Goal: Transaction & Acquisition: Book appointment/travel/reservation

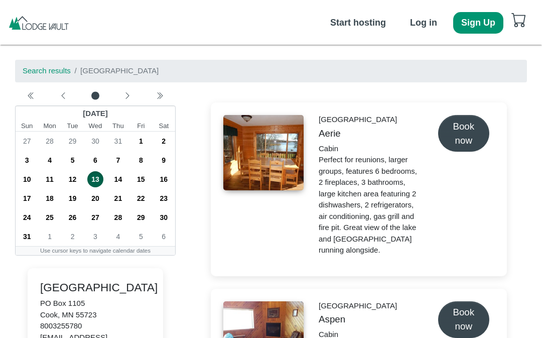
click at [130, 100] on icon "chevron left" at bounding box center [127, 96] width 8 height 8
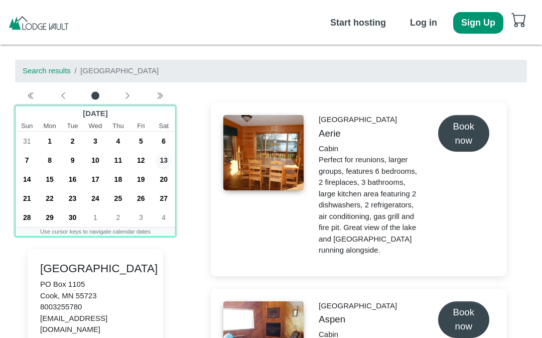
click at [171, 180] on span "20" at bounding box center [164, 179] width 16 height 16
click at [170, 196] on span "27" at bounding box center [164, 198] width 16 height 16
click at [169, 181] on span "20" at bounding box center [164, 179] width 16 height 16
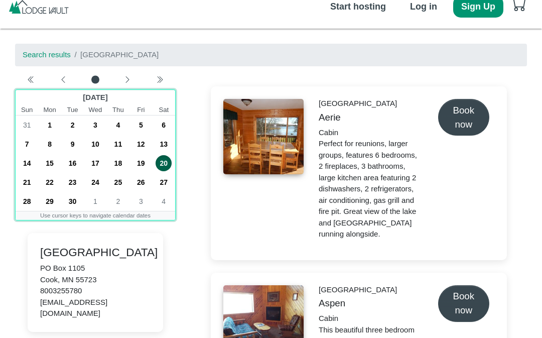
scroll to position [17, 0]
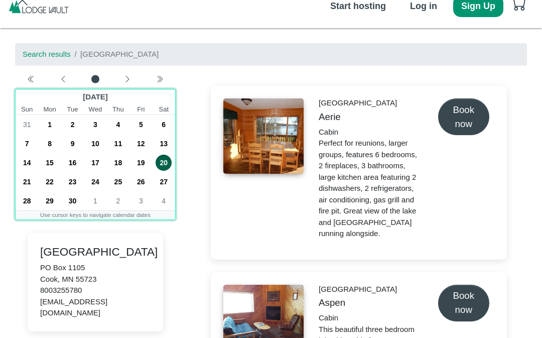
click at [168, 179] on span "27" at bounding box center [164, 182] width 16 height 16
click at [168, 164] on span "20" at bounding box center [164, 163] width 16 height 16
click at [31, 183] on span "21" at bounding box center [27, 182] width 16 height 16
click at [166, 167] on span "20" at bounding box center [164, 163] width 16 height 16
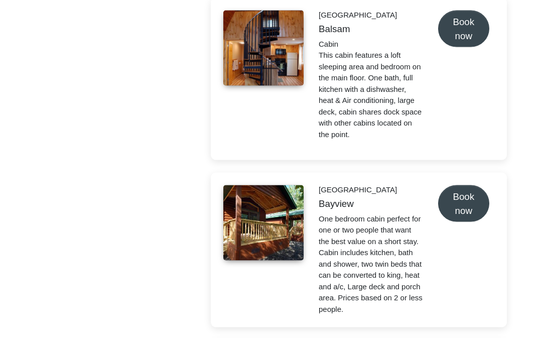
scroll to position [0, 0]
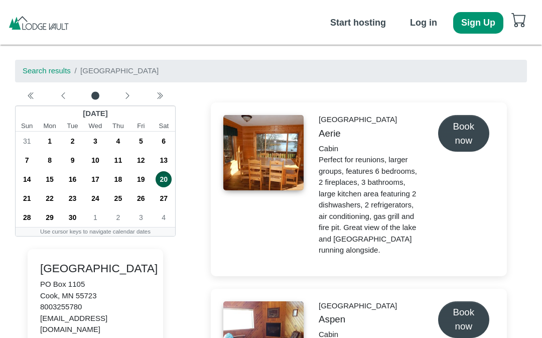
select select "*"
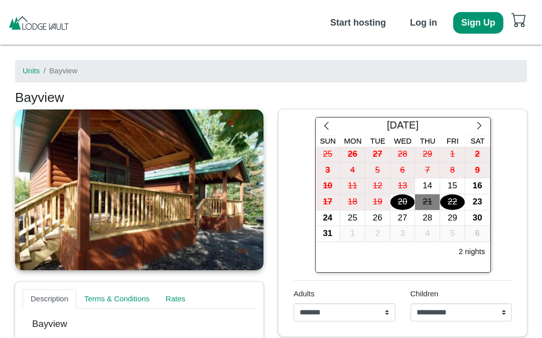
click at [485, 127] on button "button" at bounding box center [479, 126] width 22 height 18
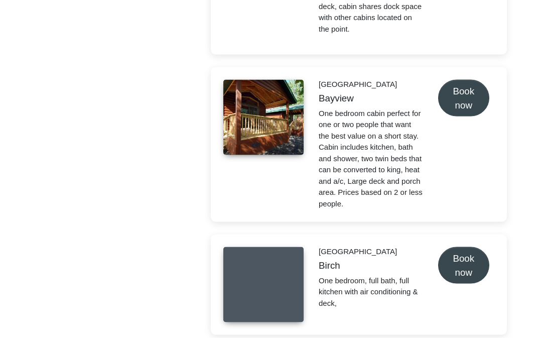
scroll to position [583, 0]
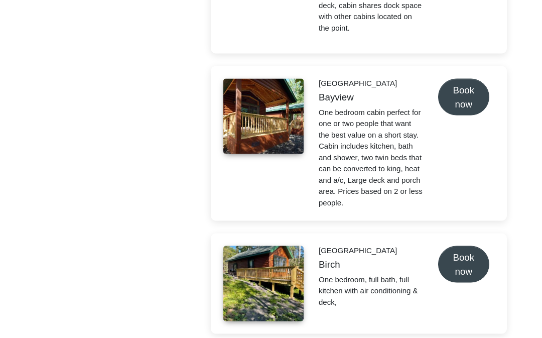
select select "*"
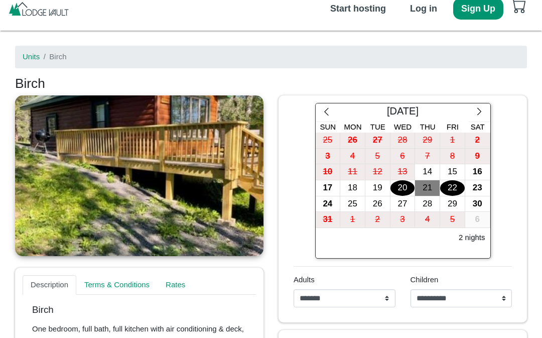
scroll to position [15, 0]
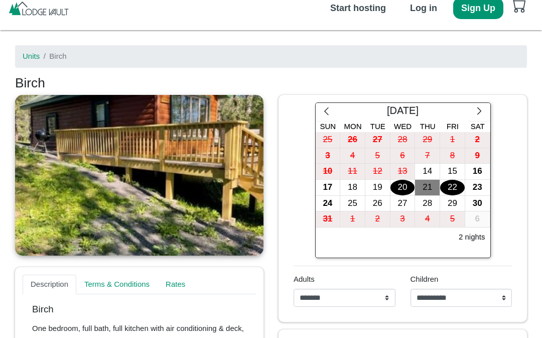
click at [485, 114] on button "button" at bounding box center [479, 112] width 22 height 18
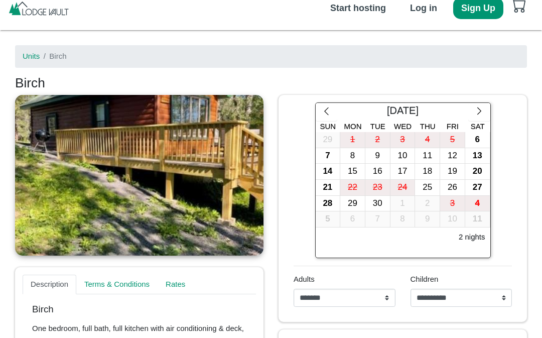
click at [431, 187] on div "25" at bounding box center [427, 188] width 25 height 16
click at [385, 206] on div "30" at bounding box center [377, 204] width 25 height 16
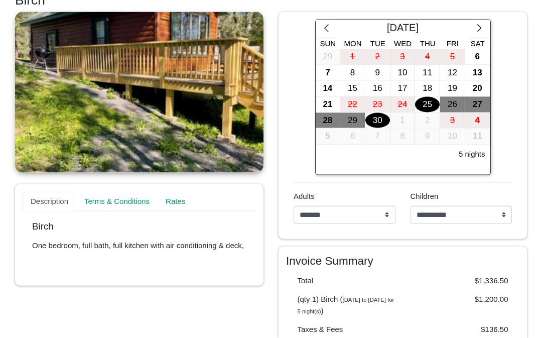
scroll to position [98, 0]
click at [186, 204] on link "Rates" at bounding box center [176, 201] width 36 height 20
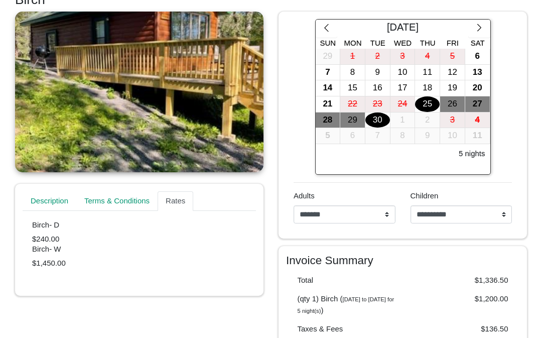
scroll to position [0, 0]
